Goal: Entertainment & Leisure: Consume media (video, audio)

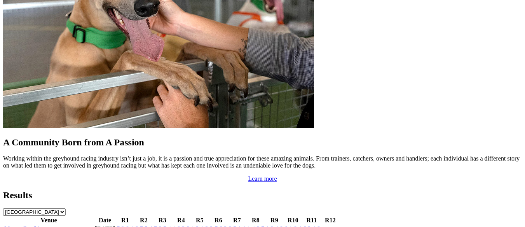
scroll to position [700, 0]
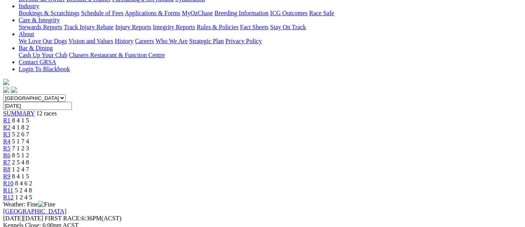
scroll to position [173, 0]
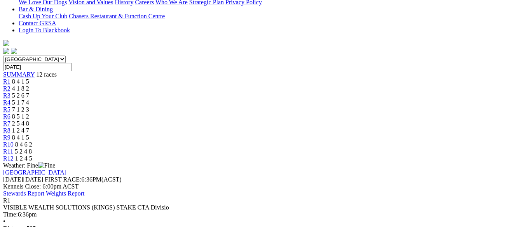
scroll to position [212, 0]
